Goal: Information Seeking & Learning: Learn about a topic

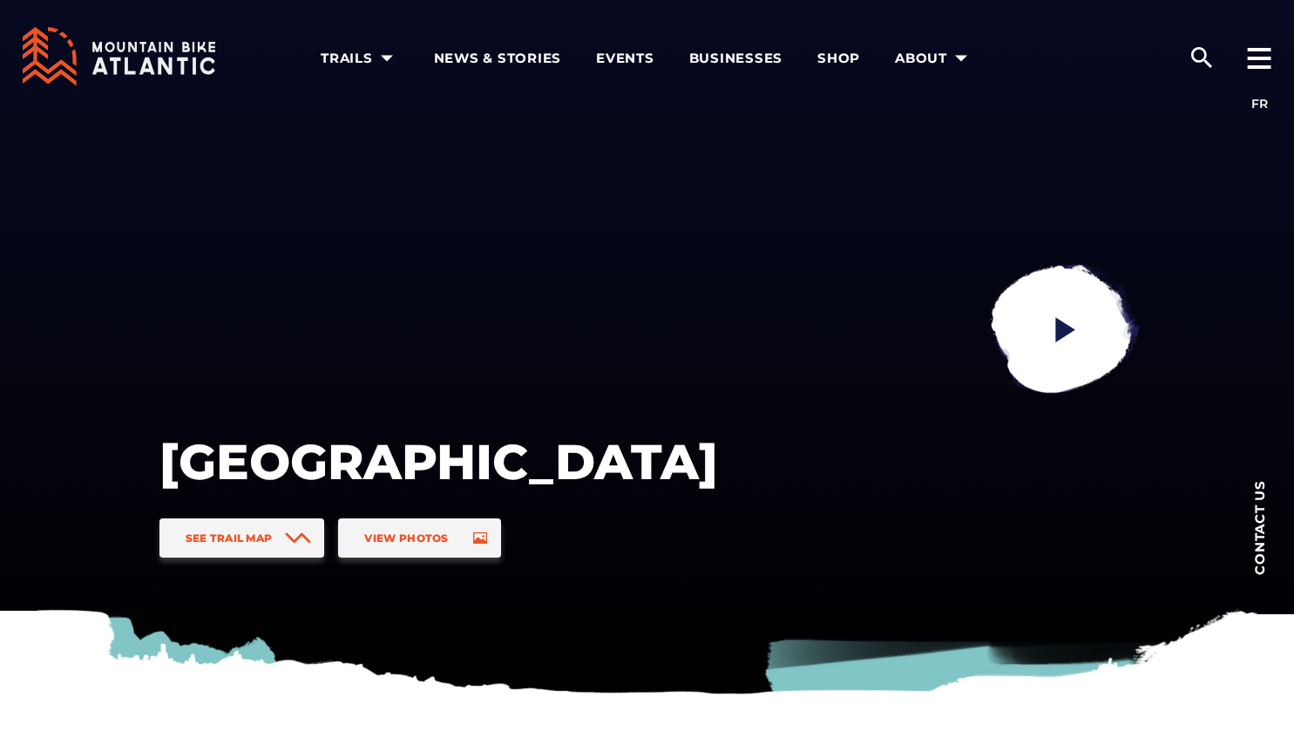
click at [519, 532] on div "See Trail Map View Photos" at bounding box center [438, 544] width 572 height 53
click at [377, 554] on link "View Photos" at bounding box center [419, 537] width 162 height 39
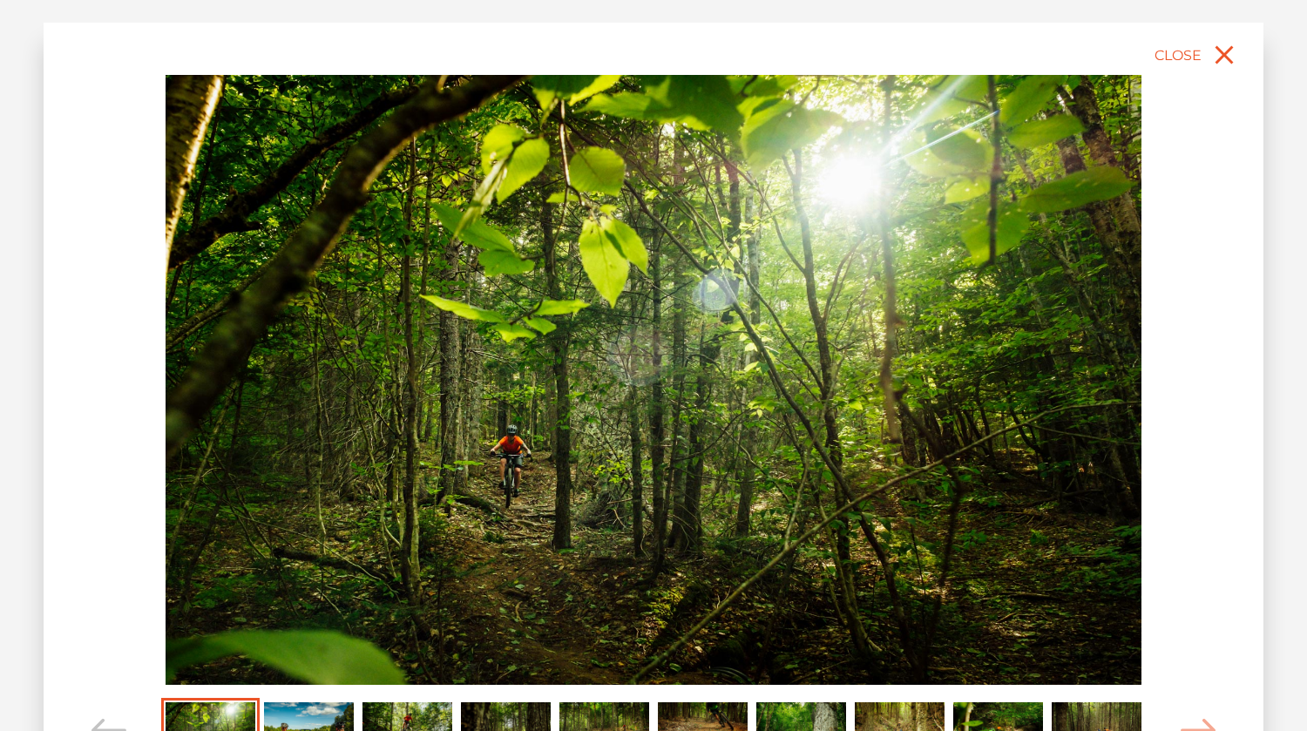
click at [289, 709] on img "Carousel Page 2" at bounding box center [309, 729] width 90 height 55
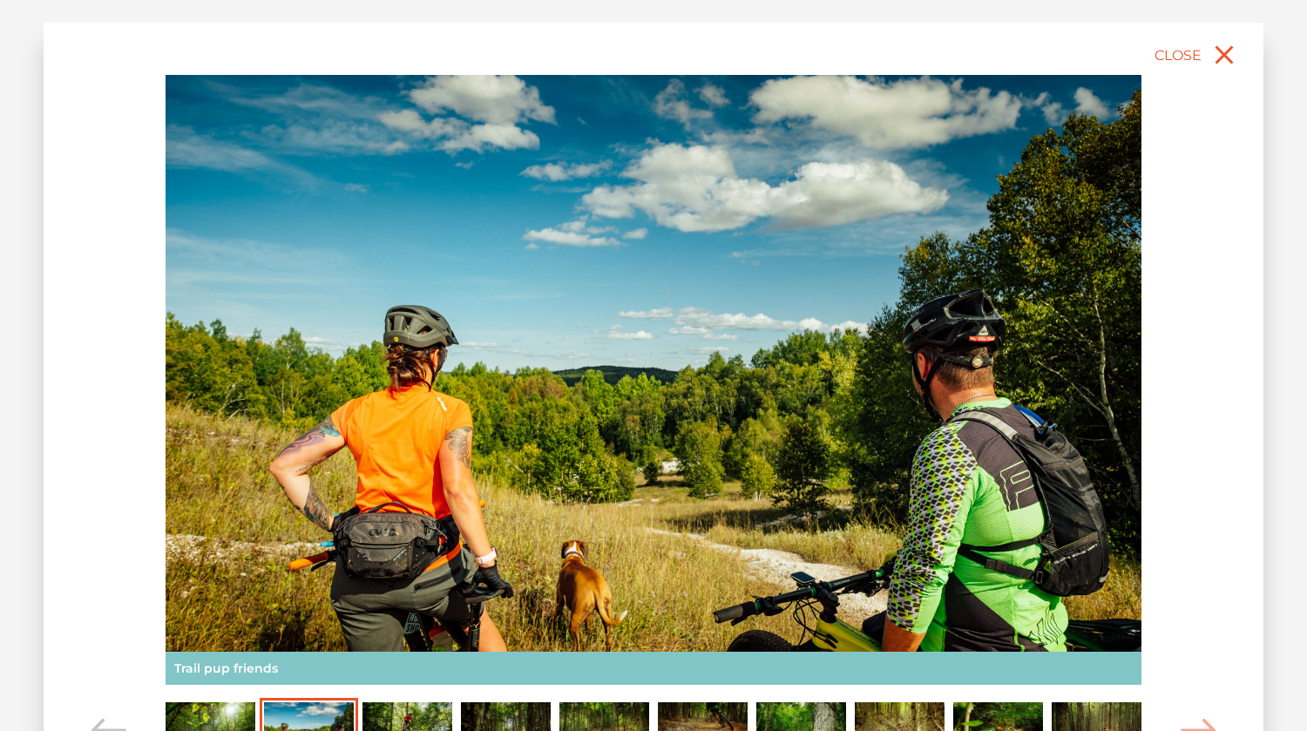
click at [392, 715] on img "Carousel Page 3" at bounding box center [407, 729] width 90 height 55
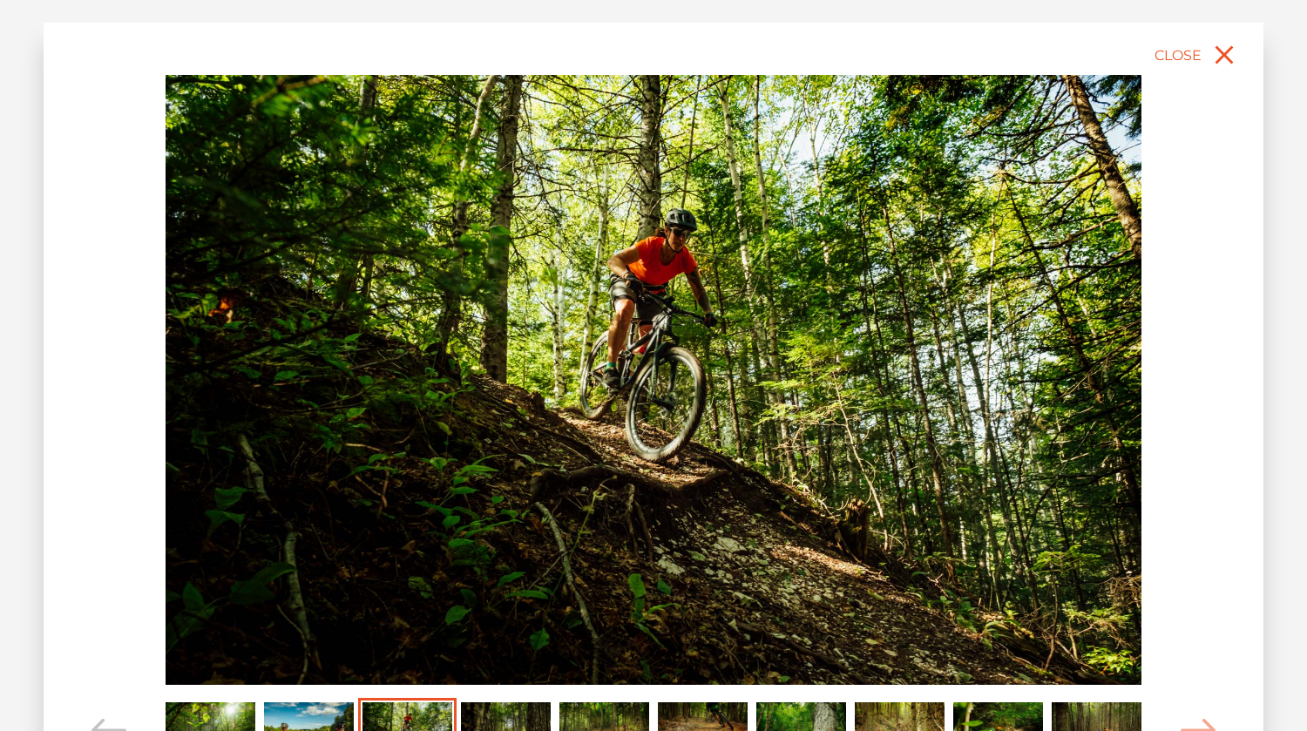
click at [499, 710] on img "Carousel Page 4" at bounding box center [506, 729] width 90 height 55
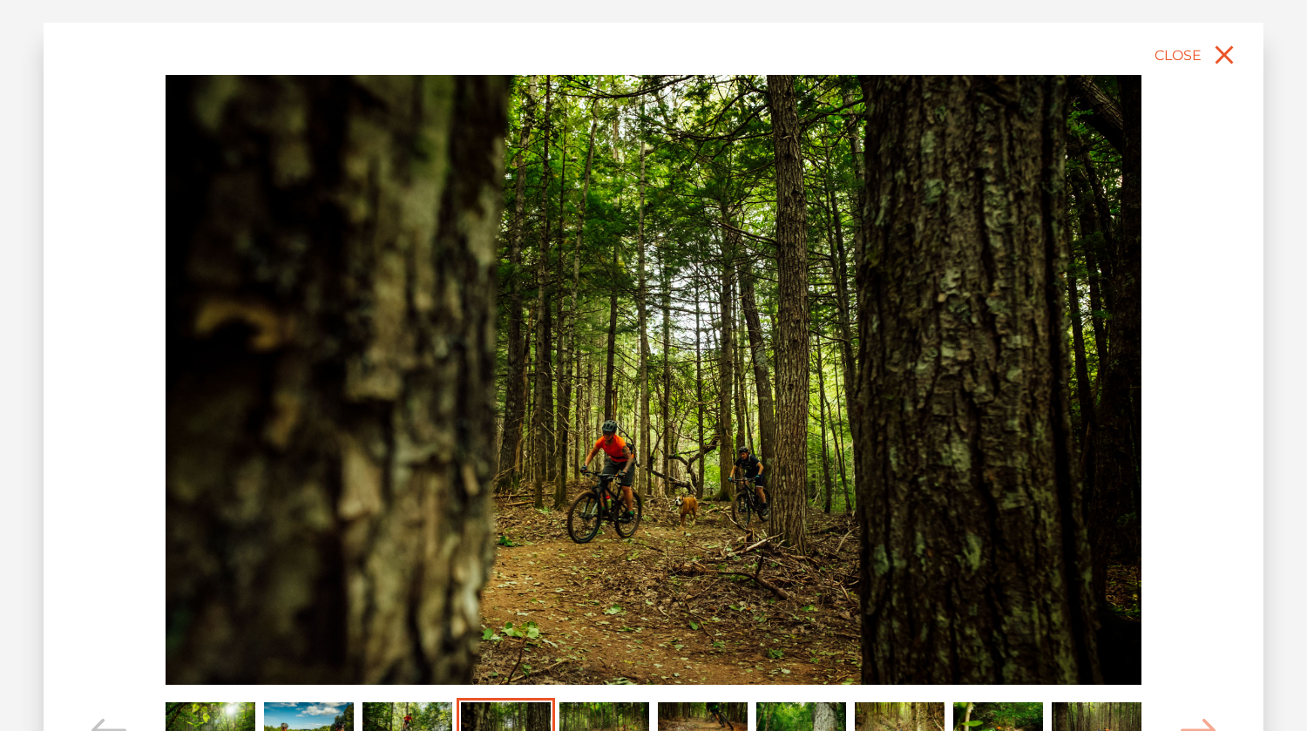
click at [598, 719] on img "Carousel Page 5" at bounding box center [604, 729] width 90 height 55
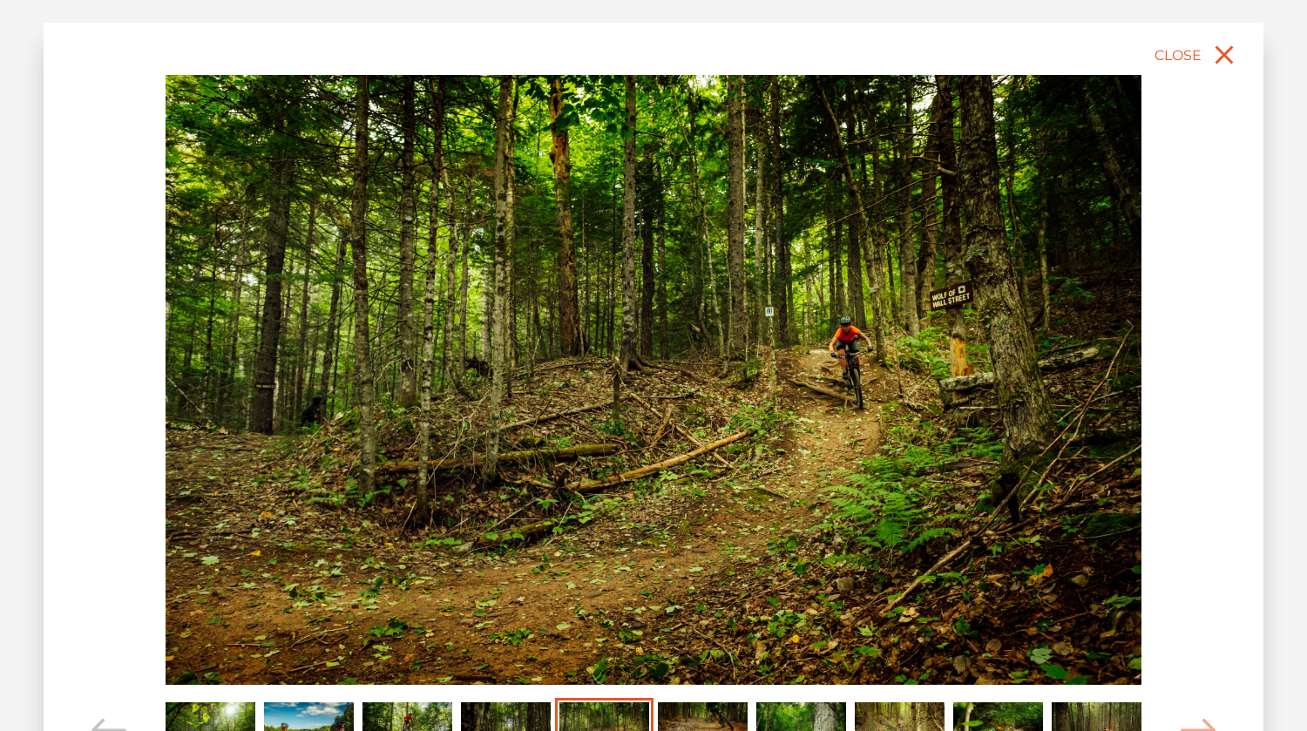
click at [691, 717] on img "Carousel Page 6" at bounding box center [703, 729] width 90 height 55
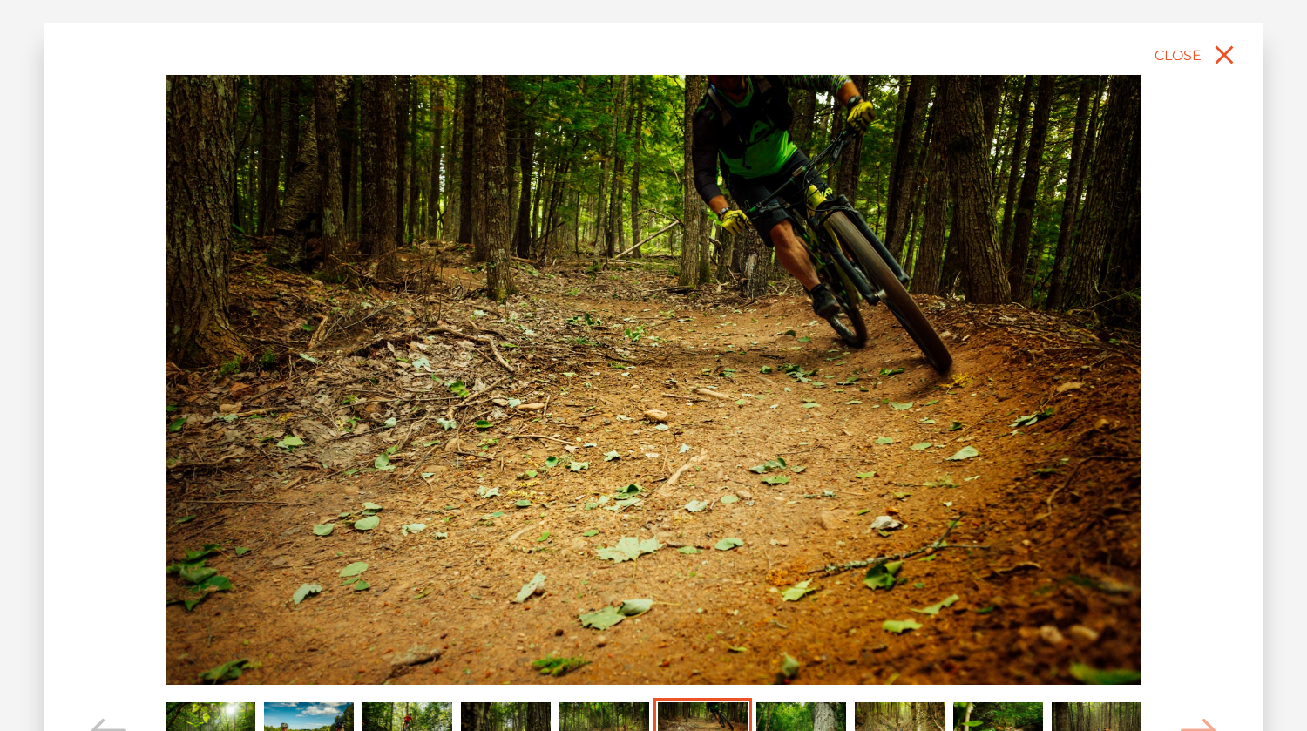
click at [769, 713] on img "Carousel Page 7" at bounding box center [801, 729] width 90 height 55
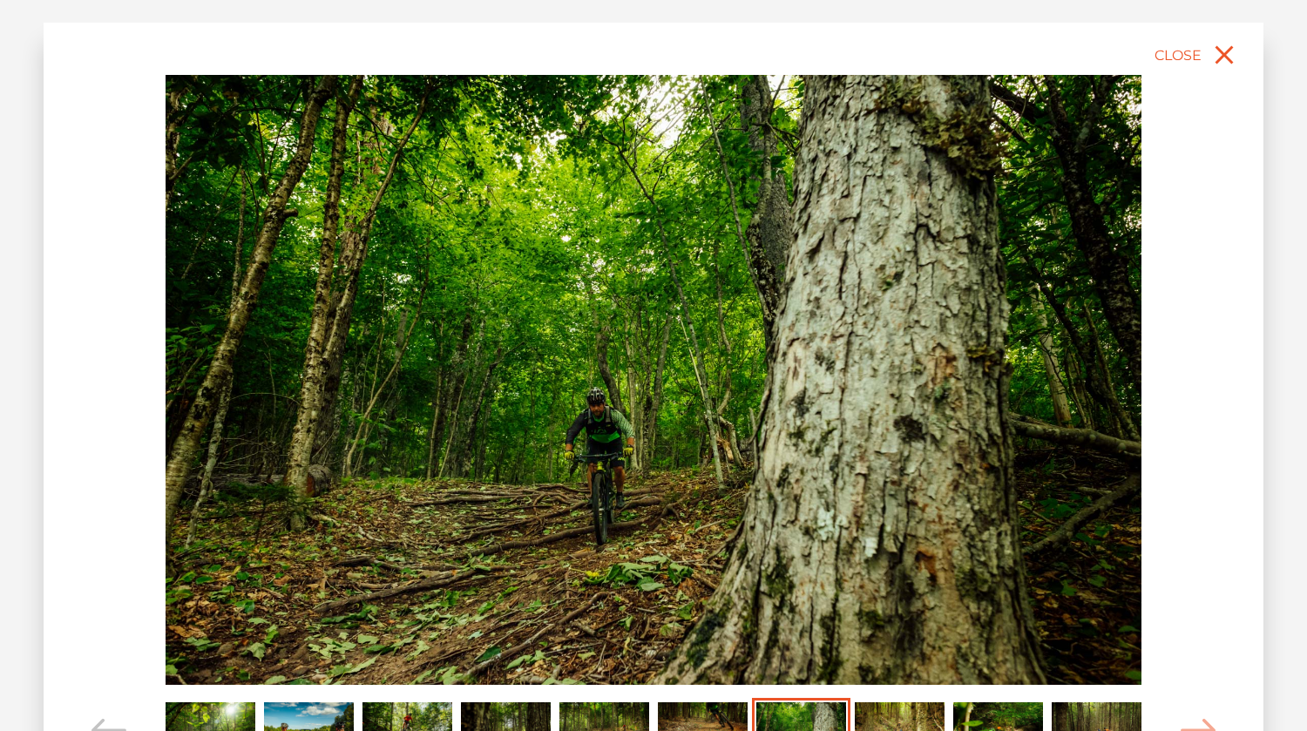
click at [889, 715] on img "Carousel Page 8" at bounding box center [900, 729] width 90 height 55
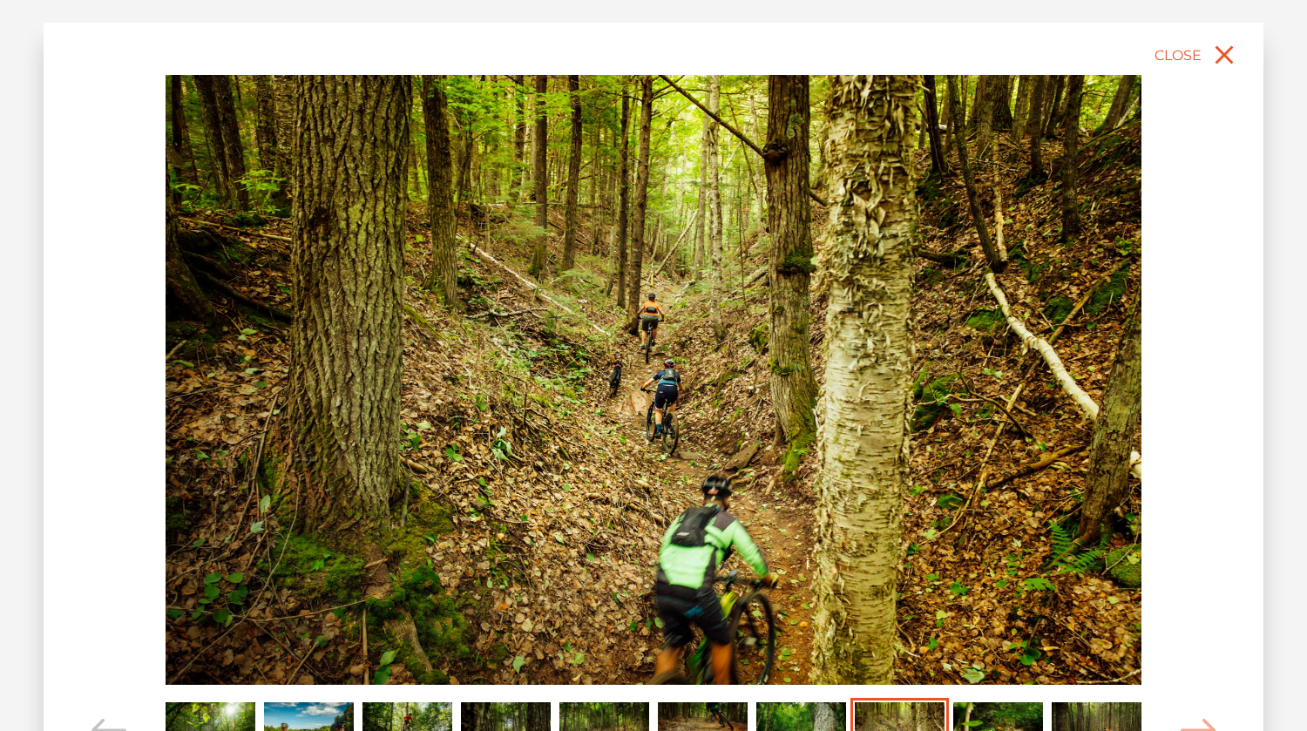
click at [1011, 717] on img "Carousel Page 9" at bounding box center [998, 729] width 90 height 55
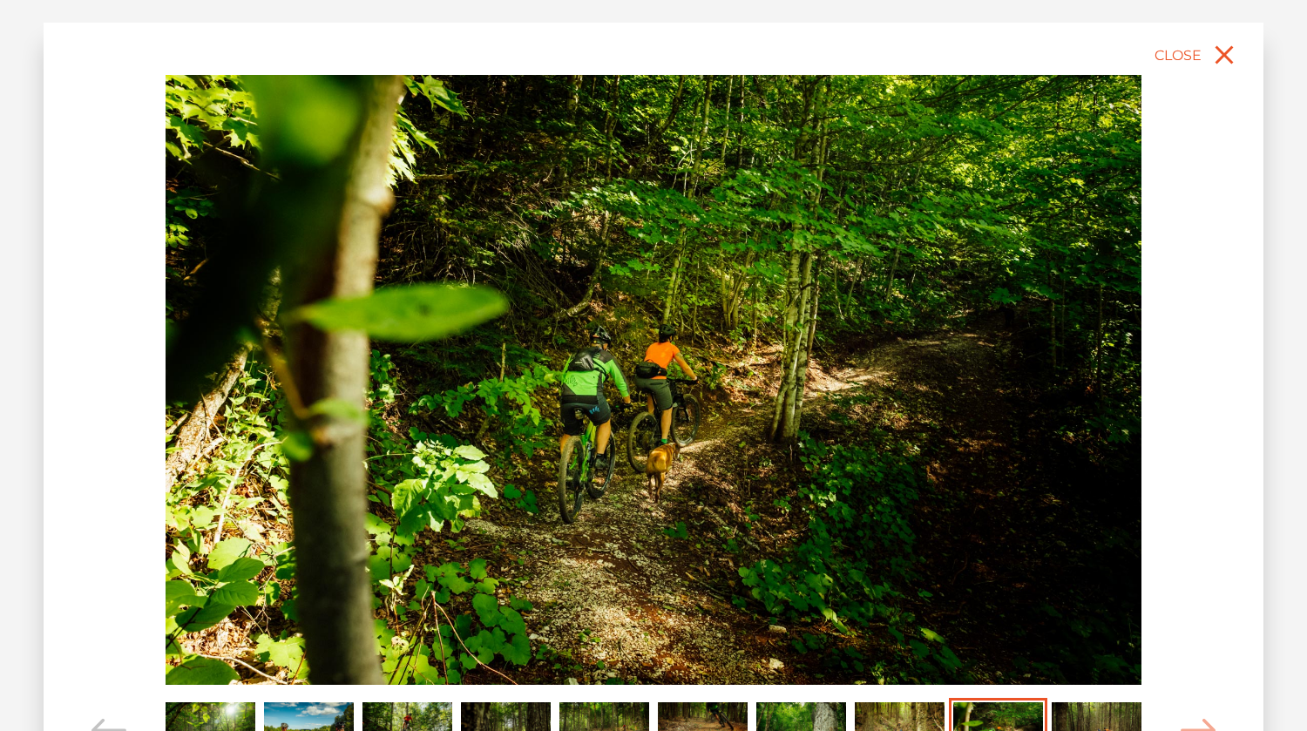
click at [1075, 714] on img "Carousel Page 10" at bounding box center [1097, 729] width 90 height 55
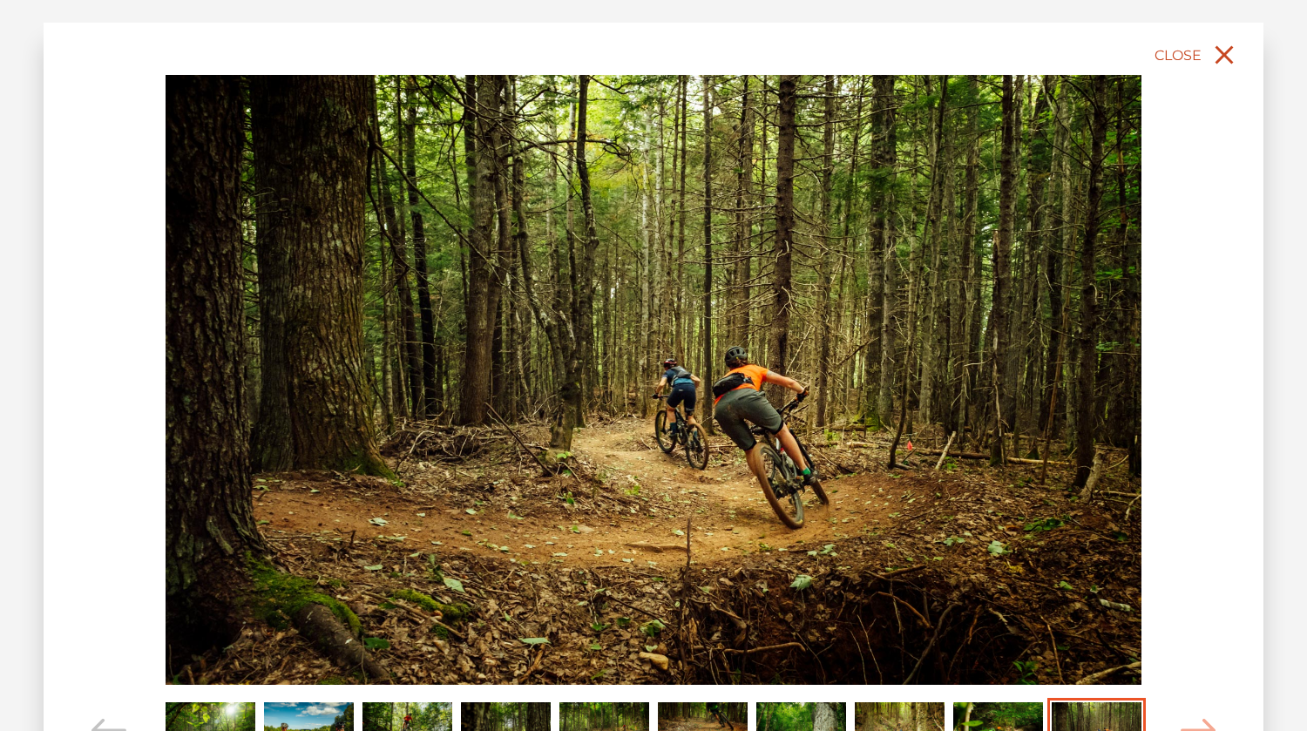
click at [1228, 40] on icon "close" at bounding box center [1224, 54] width 31 height 31
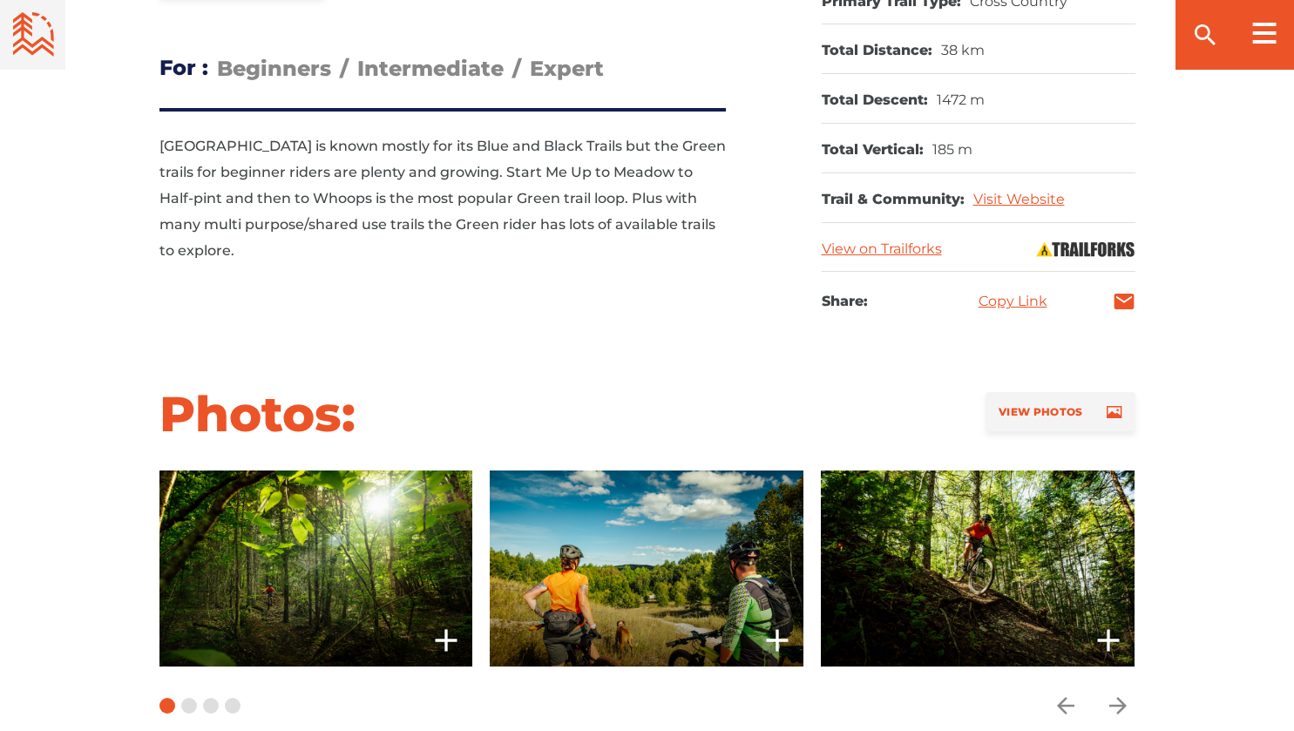
scroll to position [958, 0]
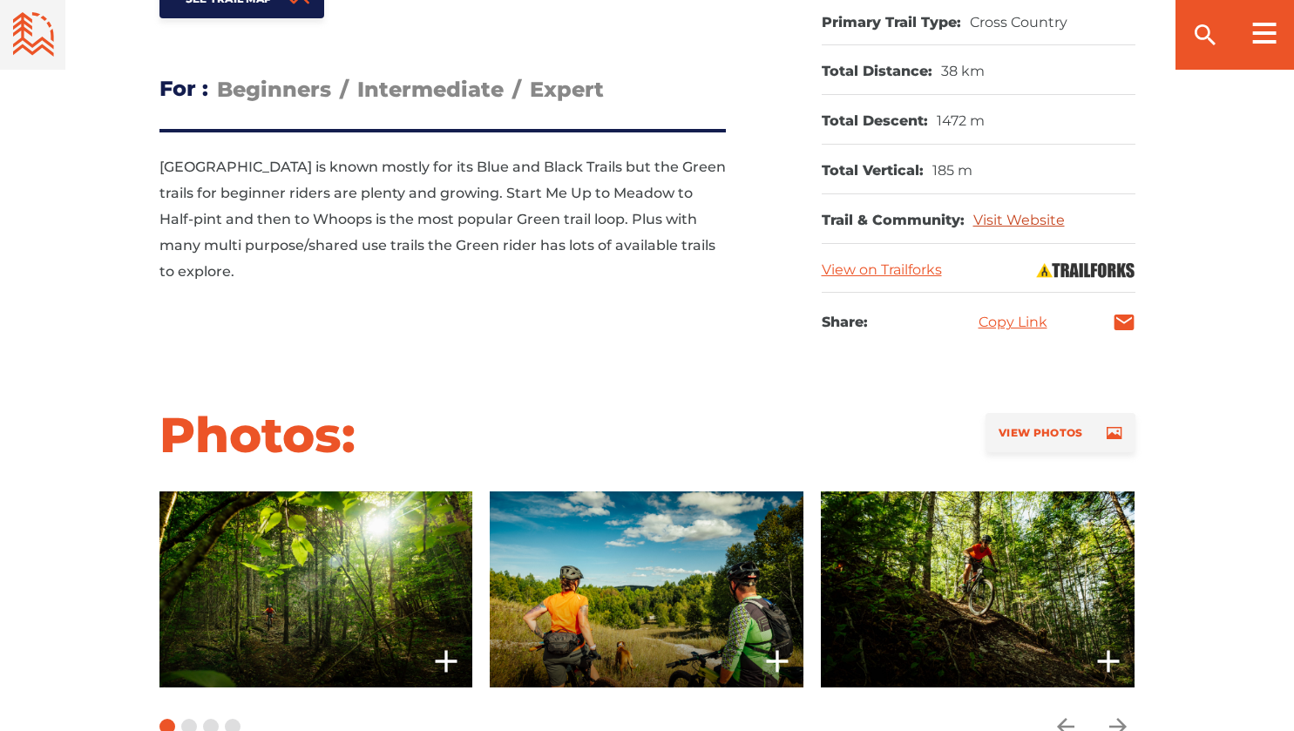
click at [996, 224] on link "Visit Website" at bounding box center [1018, 220] width 91 height 17
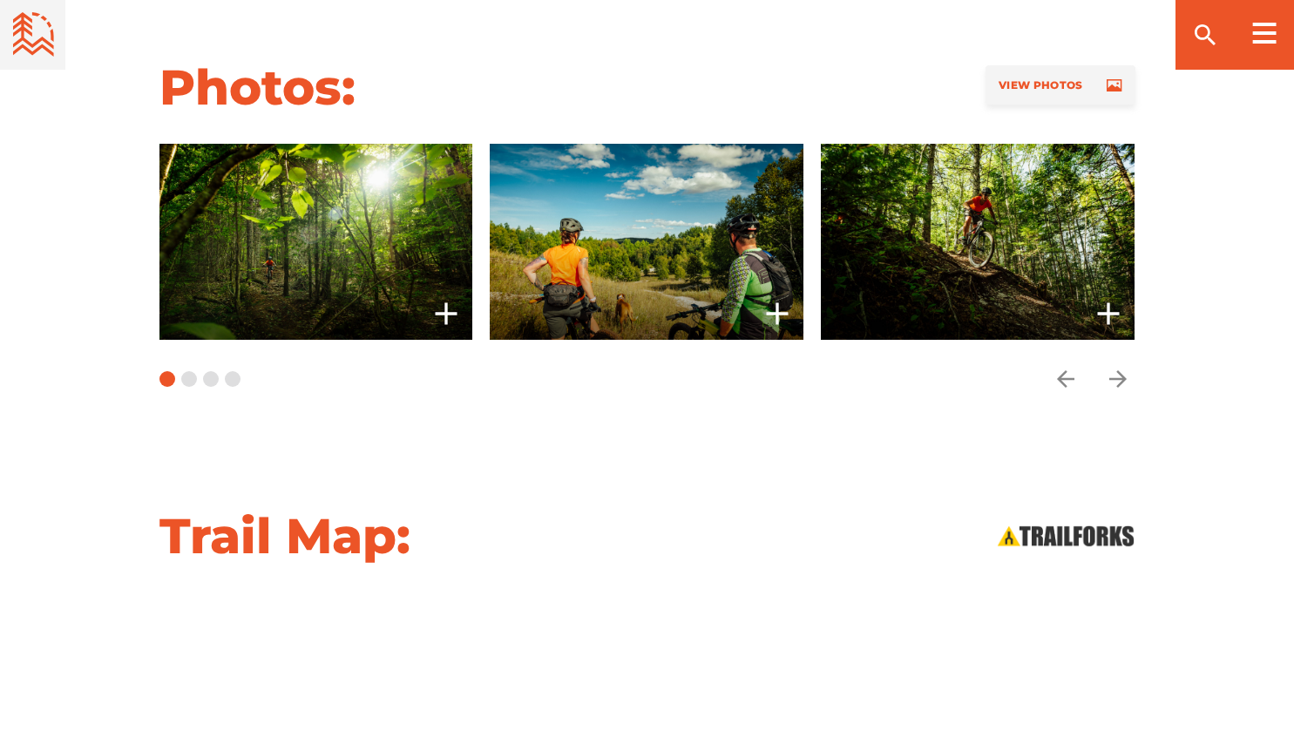
scroll to position [1307, 0]
